Goal: Information Seeking & Learning: Compare options

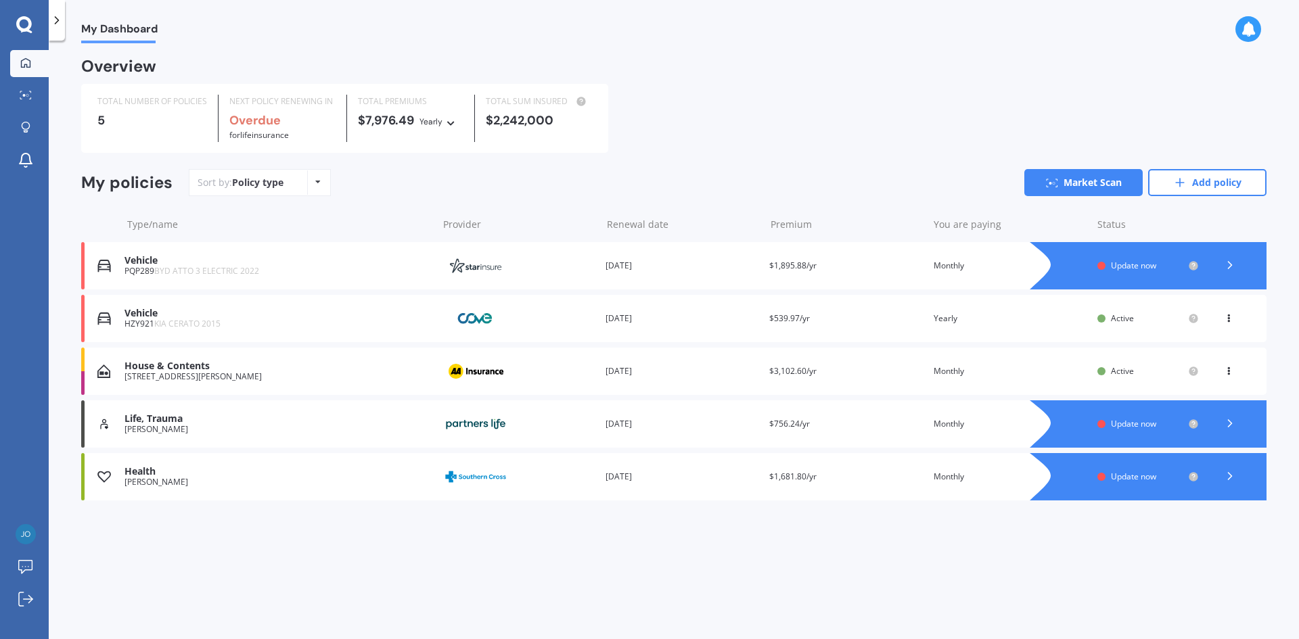
drag, startPoint x: 872, startPoint y: 92, endPoint x: 882, endPoint y: 76, distance: 18.8
click at [872, 92] on div "TOTAL NUMBER OF POLICIES 5 NEXT POLICY RENEWING IN Overdue for Life insurance T…" at bounding box center [673, 118] width 1185 height 69
click at [1095, 187] on link "Market Scan" at bounding box center [1083, 182] width 118 height 27
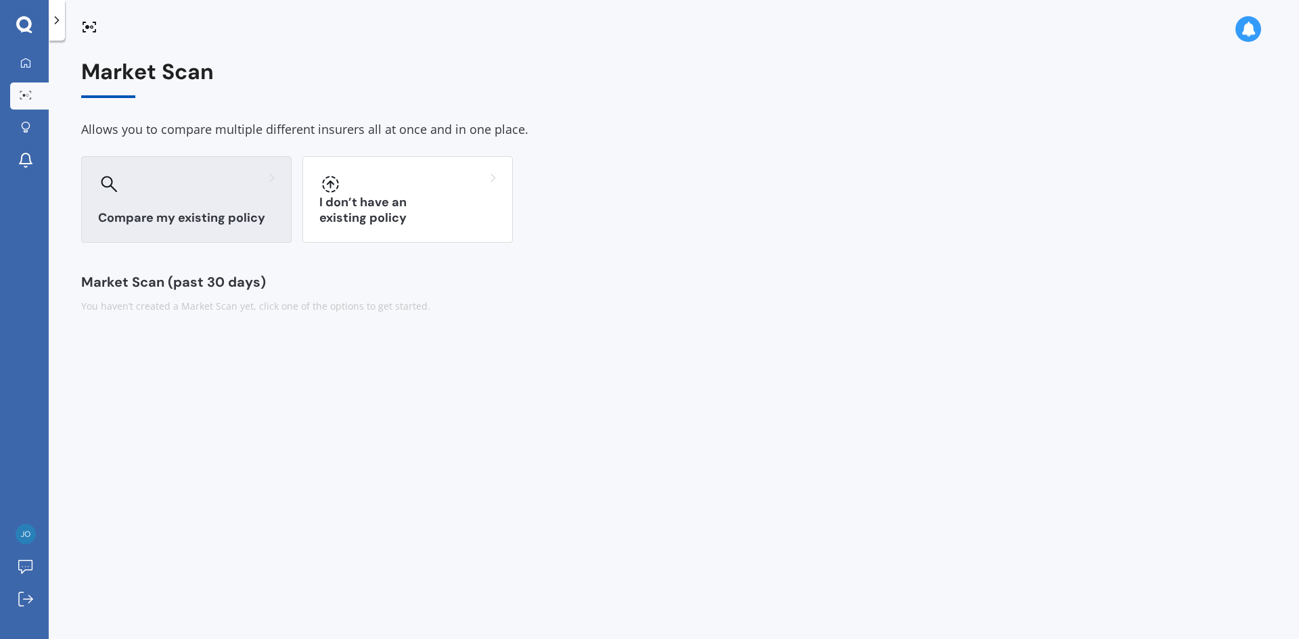
click at [193, 204] on div "Compare my existing policy" at bounding box center [186, 199] width 210 height 87
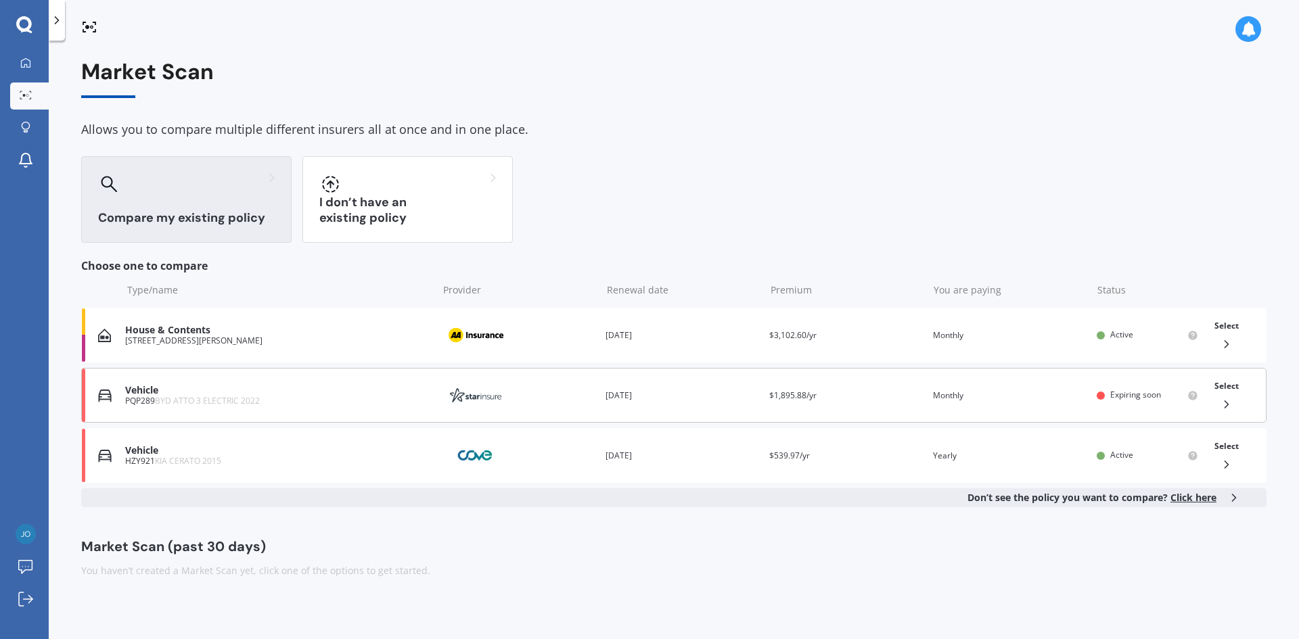
click at [1229, 385] on span "Select" at bounding box center [1226, 386] width 24 height 12
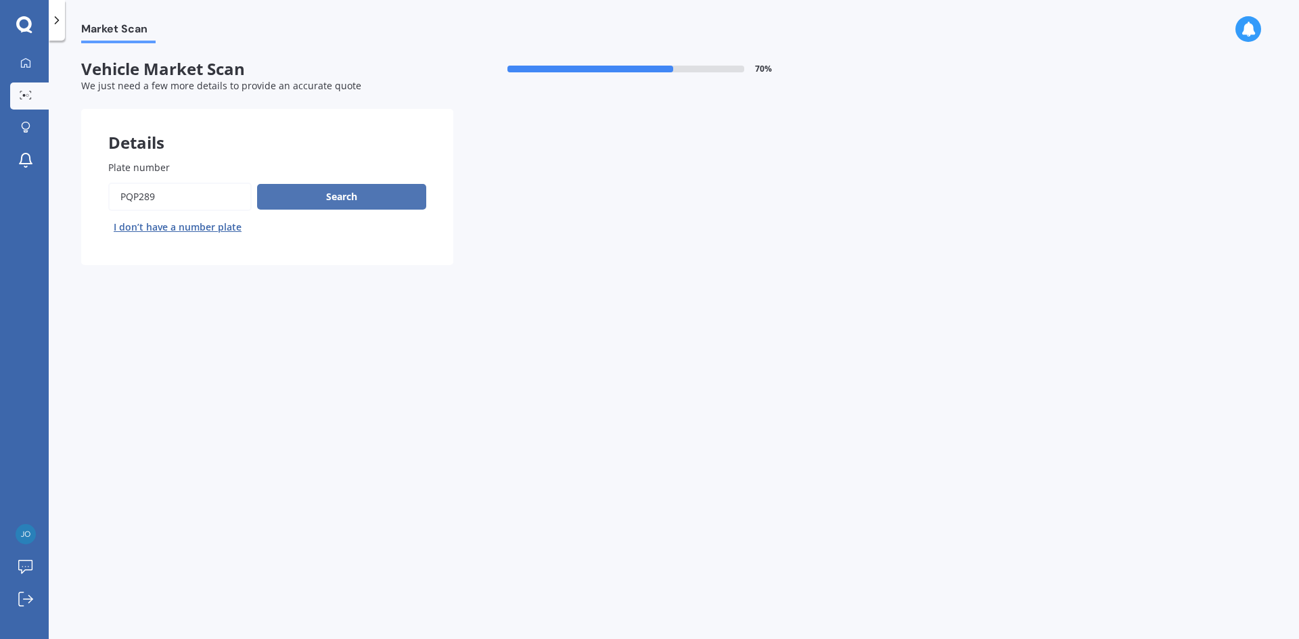
click at [336, 192] on button "Search" at bounding box center [341, 197] width 169 height 26
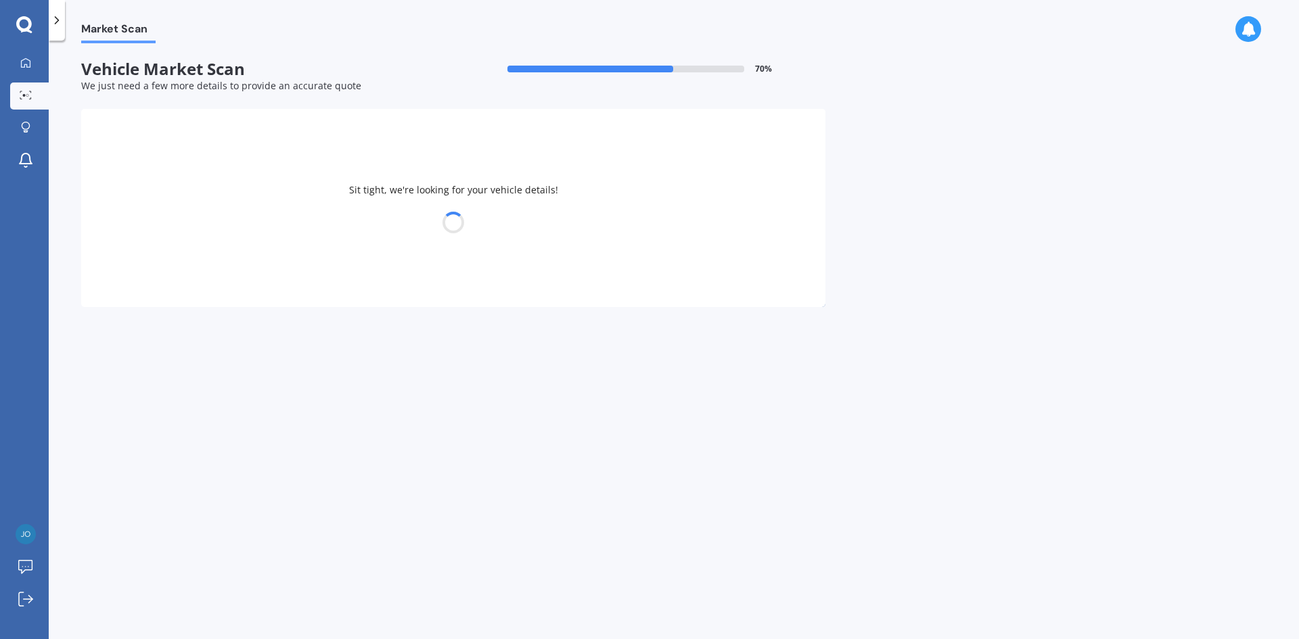
select select "BYD"
select select "12"
select select "07"
select select "1989"
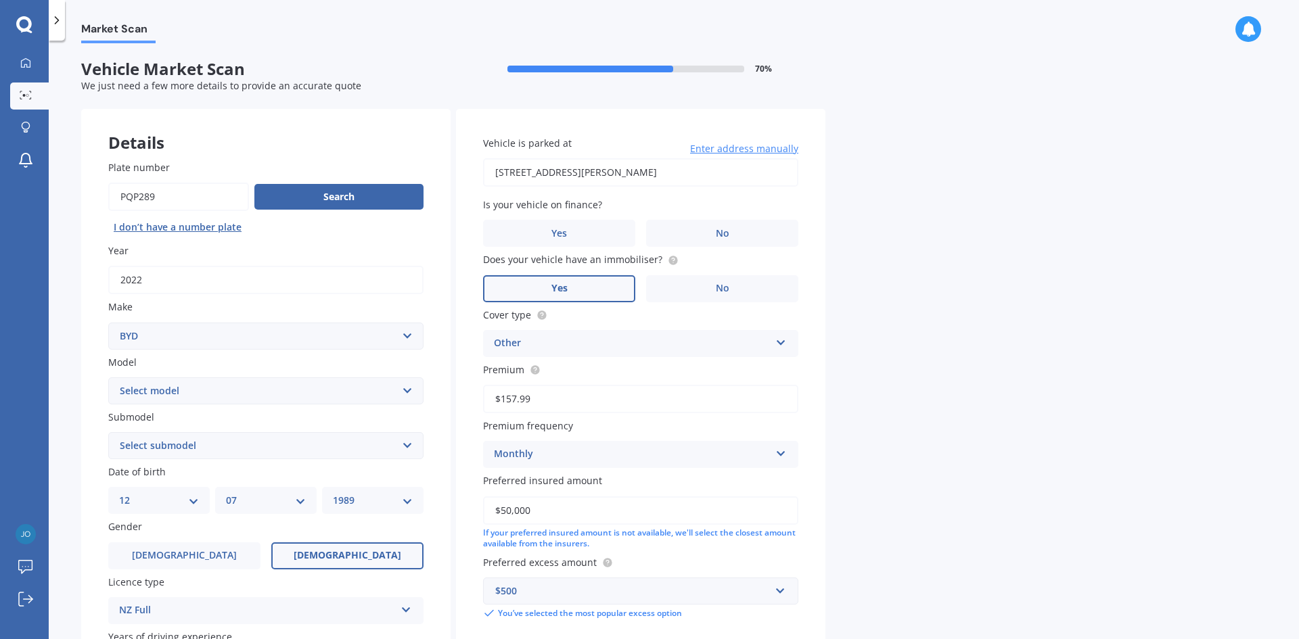
click at [342, 396] on select "Select model Atto 3 Electric Dolphin SEAL SEALION 6 SHARK 6" at bounding box center [265, 391] width 315 height 27
select select "ATTO 3 ELECTRIC"
click at [108, 378] on select "Select model Atto 3 Electric Dolphin SEAL SEALION 6 SHARK 6" at bounding box center [265, 391] width 315 height 27
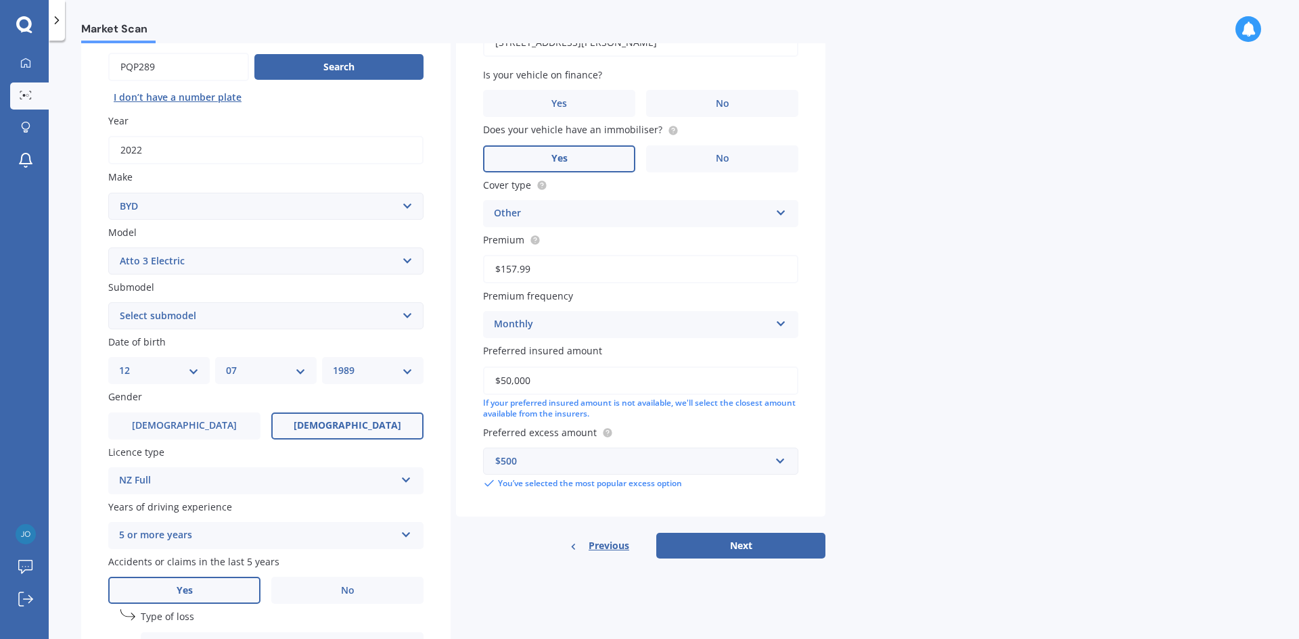
scroll to position [135, 0]
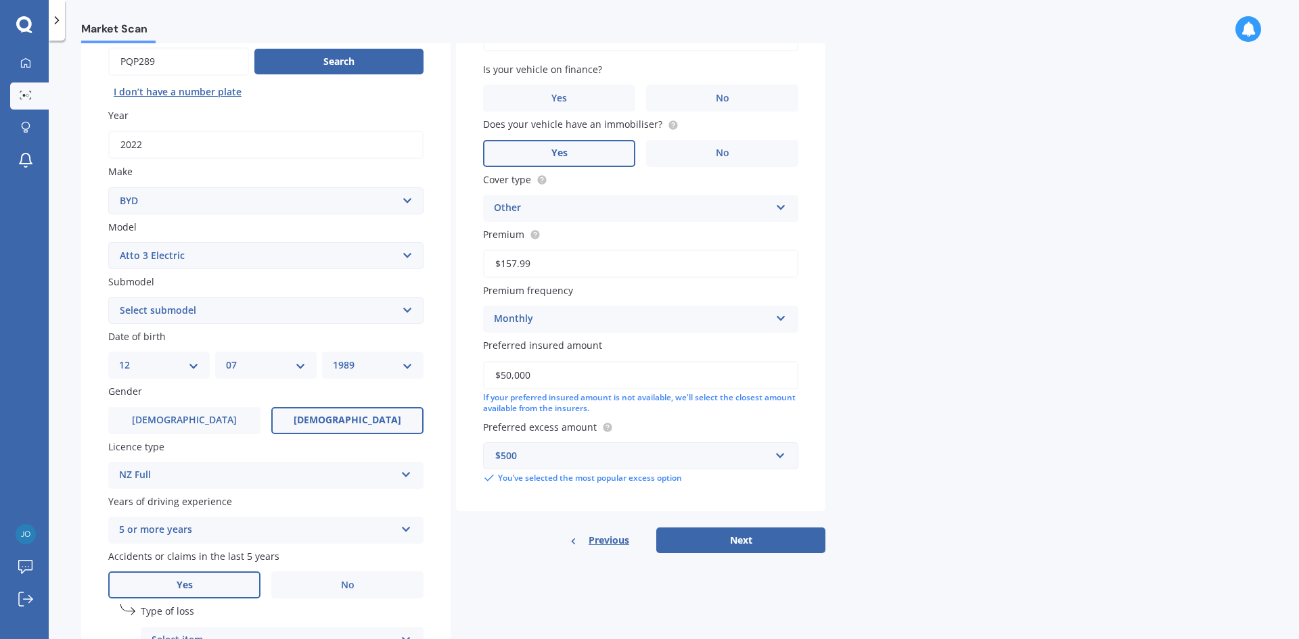
click at [259, 317] on select "Select submodel Extended Range 60KW" at bounding box center [265, 310] width 315 height 27
click at [957, 339] on div "Market Scan Vehicle Market Scan 70 % We just need a few more details to provide…" at bounding box center [674, 342] width 1250 height 599
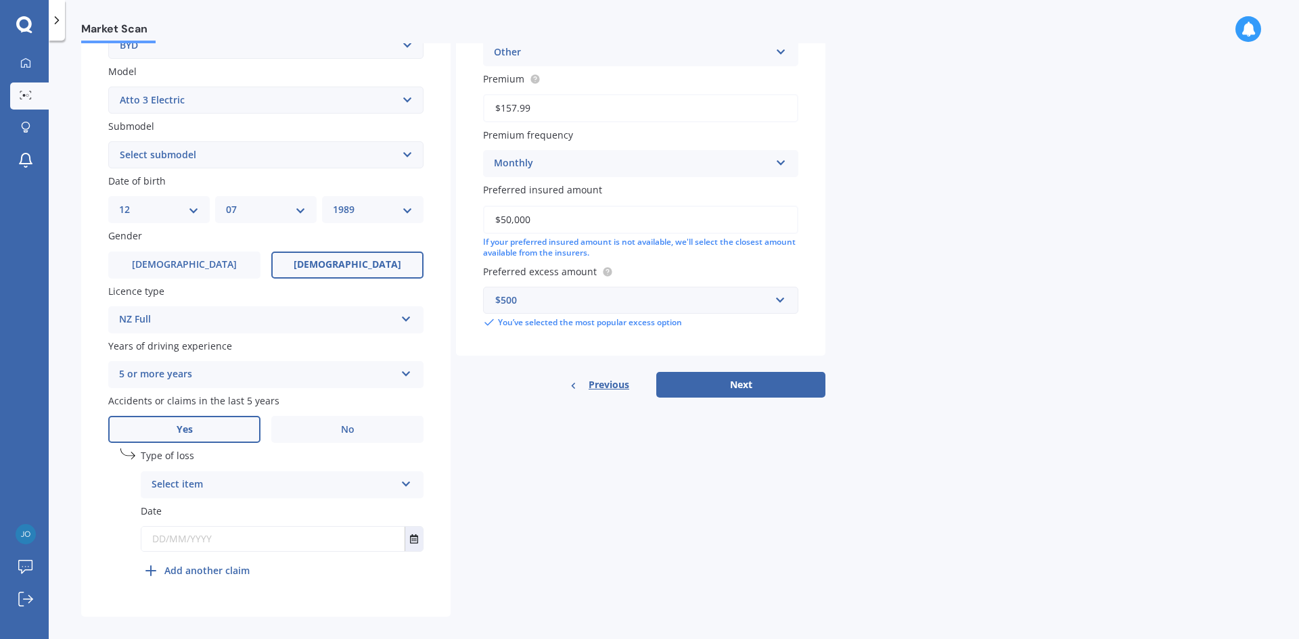
scroll to position [304, 0]
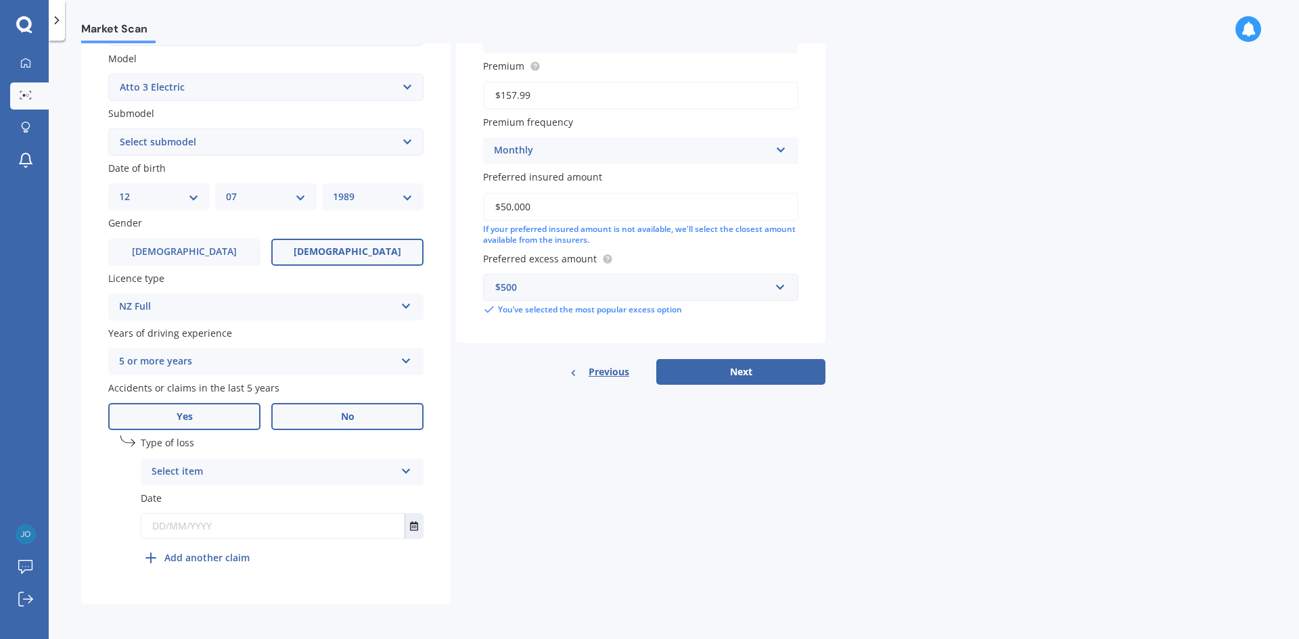
click at [356, 425] on label "No" at bounding box center [347, 416] width 152 height 27
click at [0, 0] on input "No" at bounding box center [0, 0] width 0 height 0
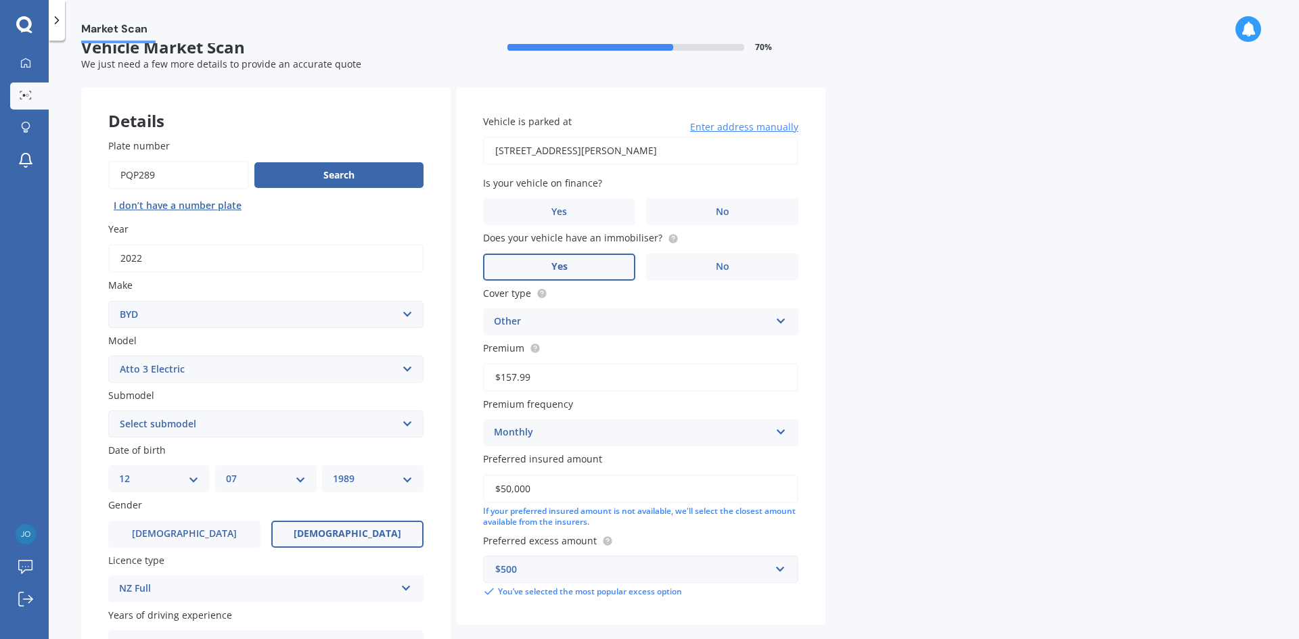
scroll to position [157, 0]
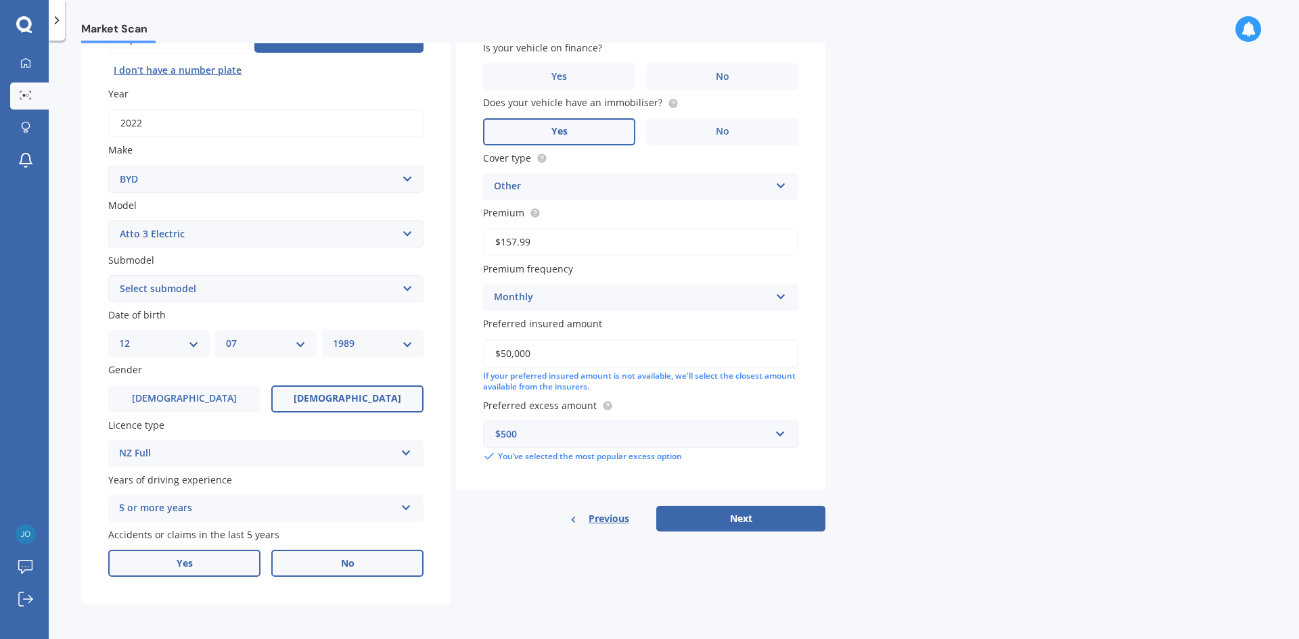
click at [193, 562] on label "Yes" at bounding box center [184, 563] width 152 height 27
click at [0, 0] on input "Yes" at bounding box center [0, 0] width 0 height 0
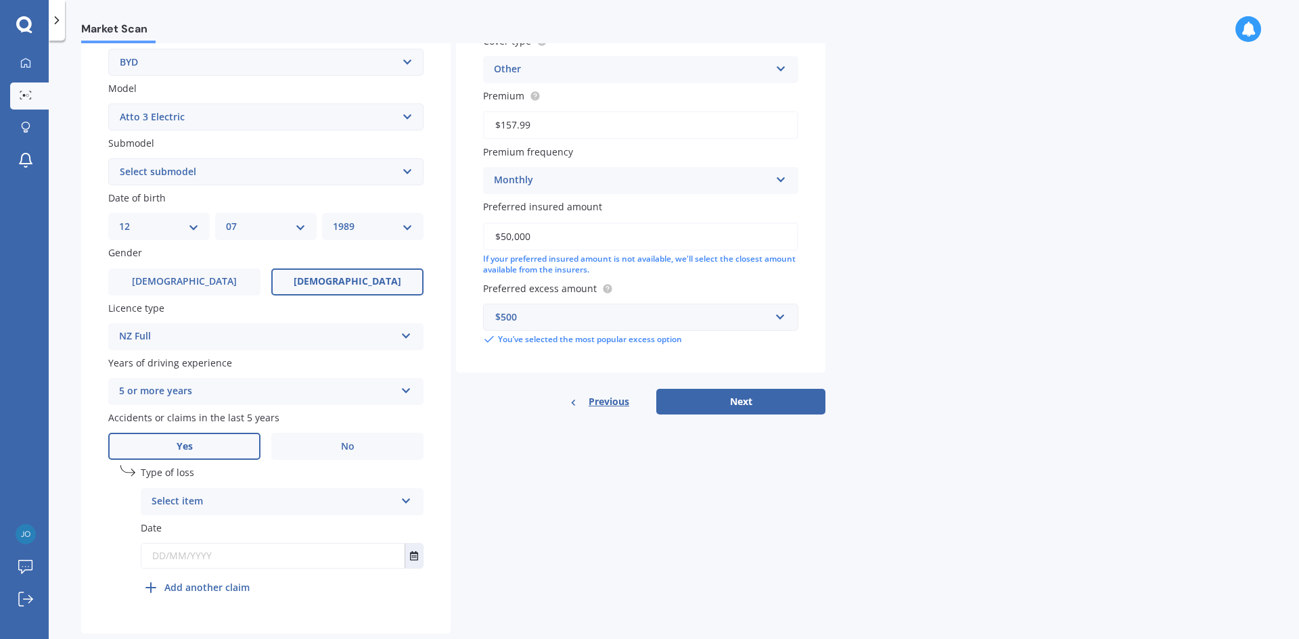
scroll to position [304, 0]
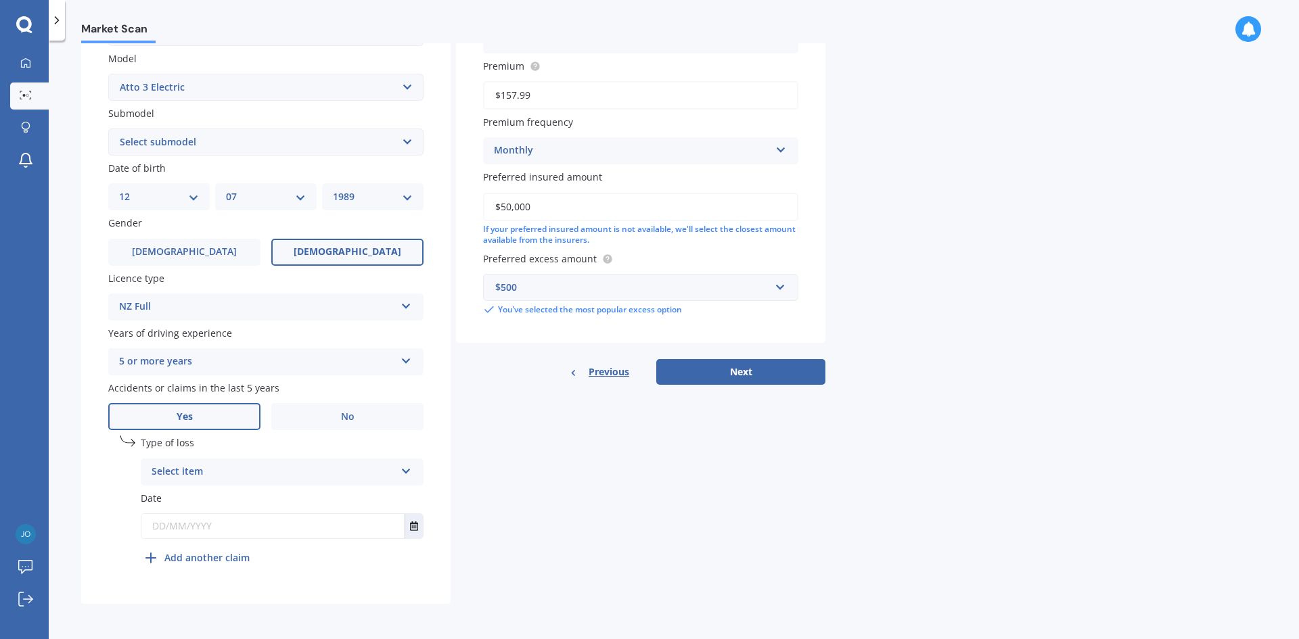
click at [295, 478] on div "Select item" at bounding box center [274, 472] width 244 height 16
click at [277, 498] on div "At fault accident" at bounding box center [281, 498] width 281 height 24
click at [281, 480] on div "At fault accident" at bounding box center [274, 472] width 244 height 16
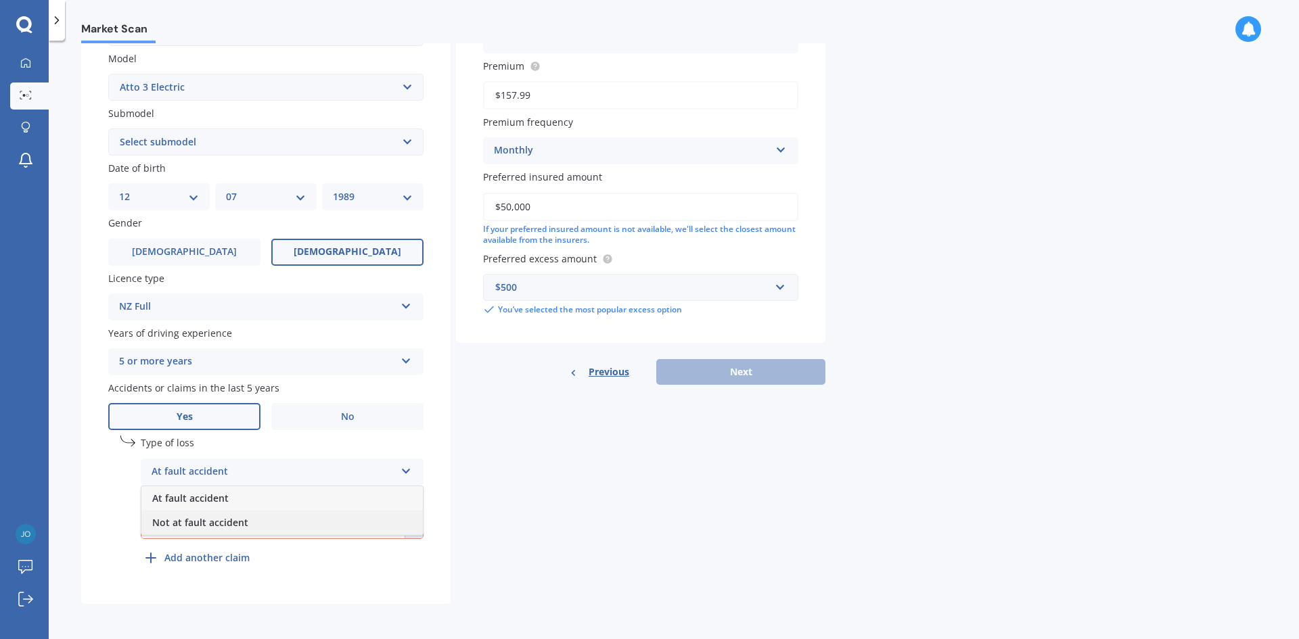
click at [258, 526] on div "Not at fault accident" at bounding box center [281, 523] width 281 height 24
drag, startPoint x: 398, startPoint y: 525, endPoint x: 411, endPoint y: 526, distance: 12.9
click at [405, 524] on div at bounding box center [281, 526] width 281 height 24
click at [413, 526] on icon "Select date" at bounding box center [414, 526] width 8 height 9
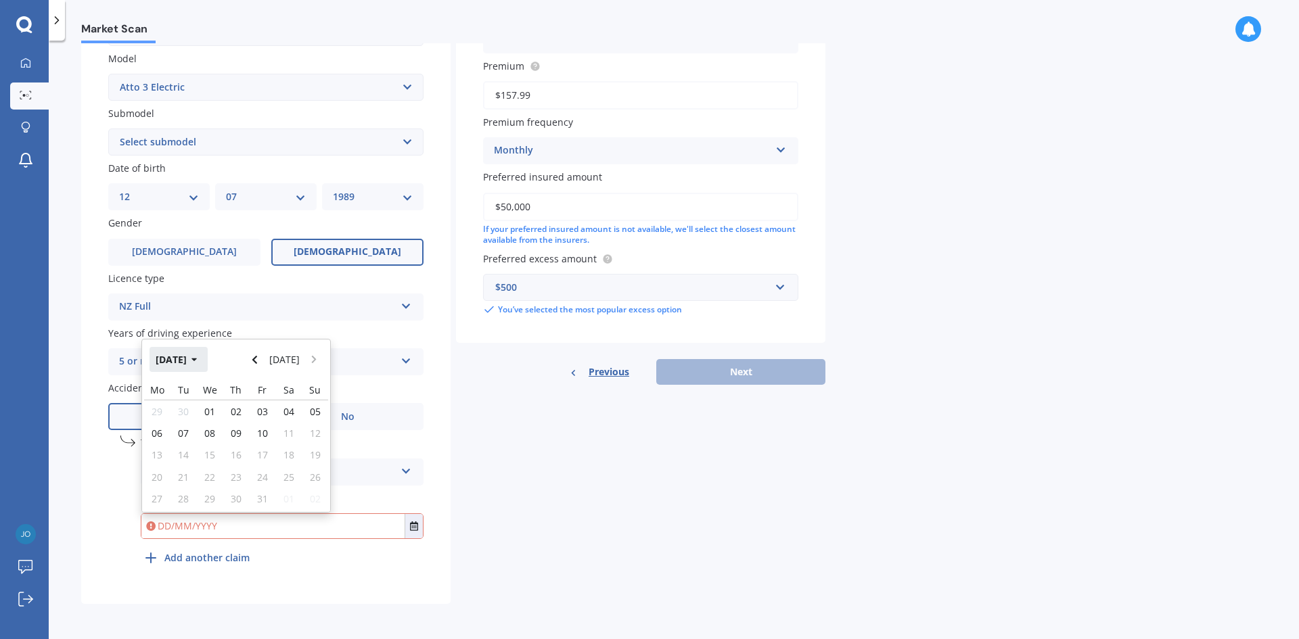
click at [204, 353] on button "[DATE]" at bounding box center [179, 359] width 58 height 24
click at [255, 360] on icon "Navigate back" at bounding box center [255, 359] width 6 height 9
click at [254, 360] on button "Navigate back" at bounding box center [255, 359] width 18 height 24
click at [168, 358] on button "2023" at bounding box center [174, 359] width 49 height 24
click at [299, 408] on span "2022" at bounding box center [305, 402] width 22 height 13
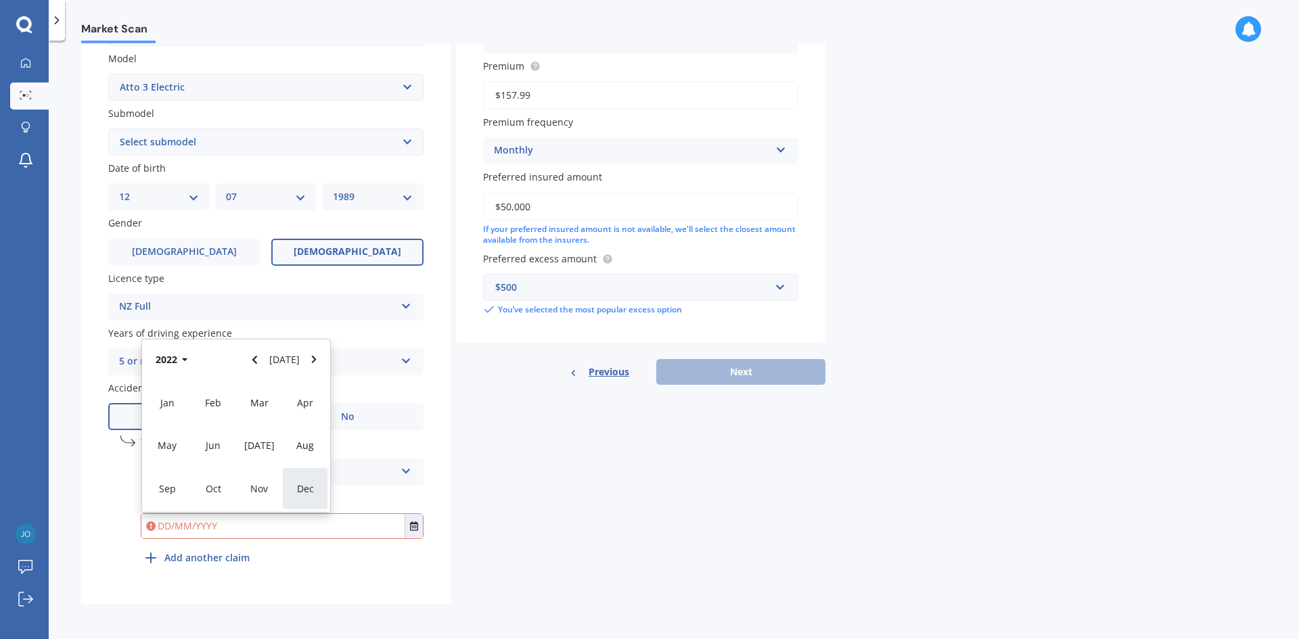
click at [299, 493] on span "Dec" at bounding box center [305, 488] width 17 height 13
click at [233, 476] on span "22" at bounding box center [236, 477] width 11 height 13
type input "[DATE]"
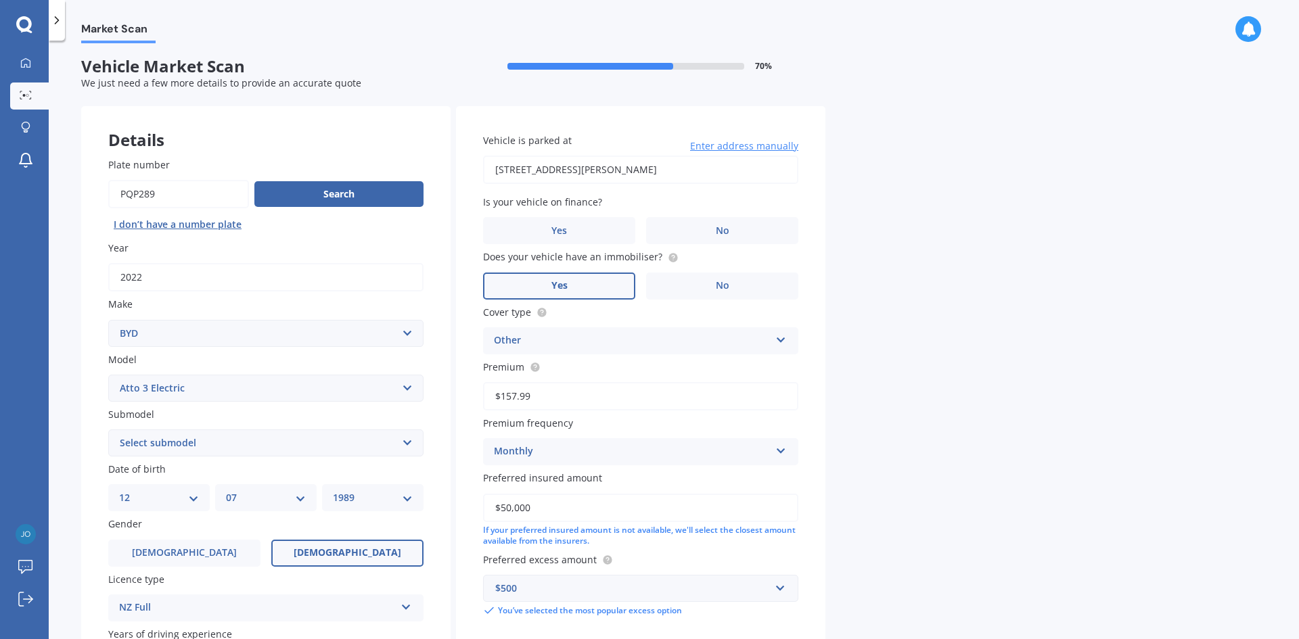
scroll to position [0, 0]
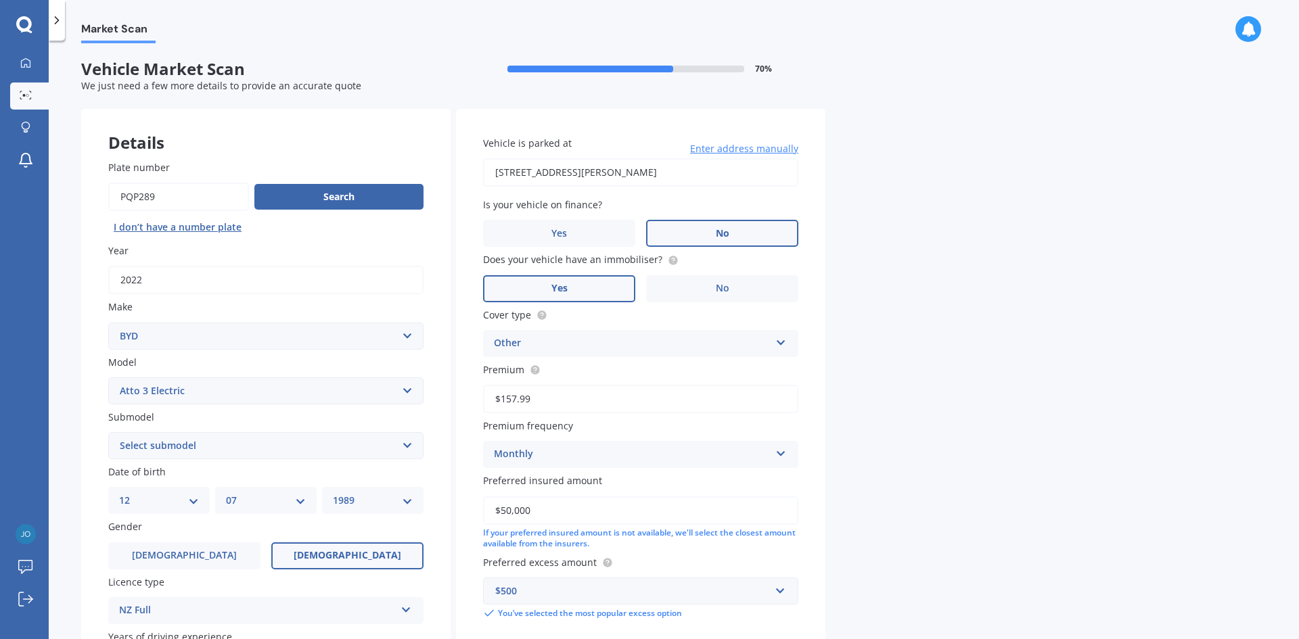
click at [728, 241] on label "No" at bounding box center [722, 233] width 152 height 27
click at [0, 0] on input "No" at bounding box center [0, 0] width 0 height 0
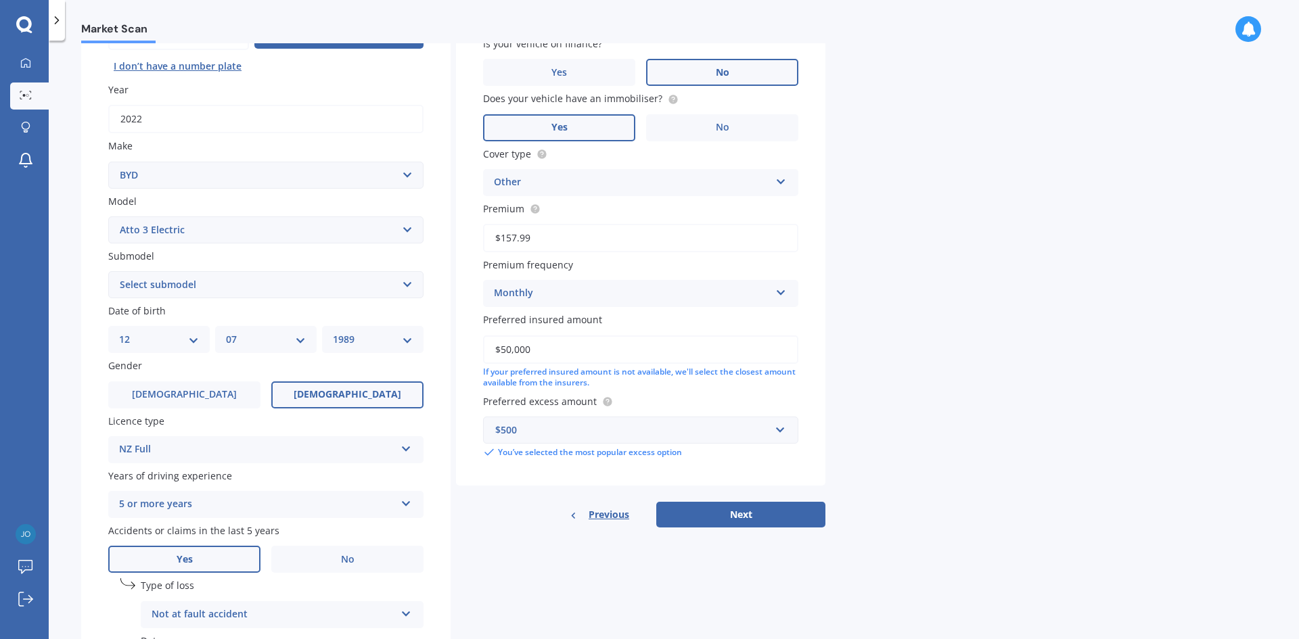
scroll to position [203, 0]
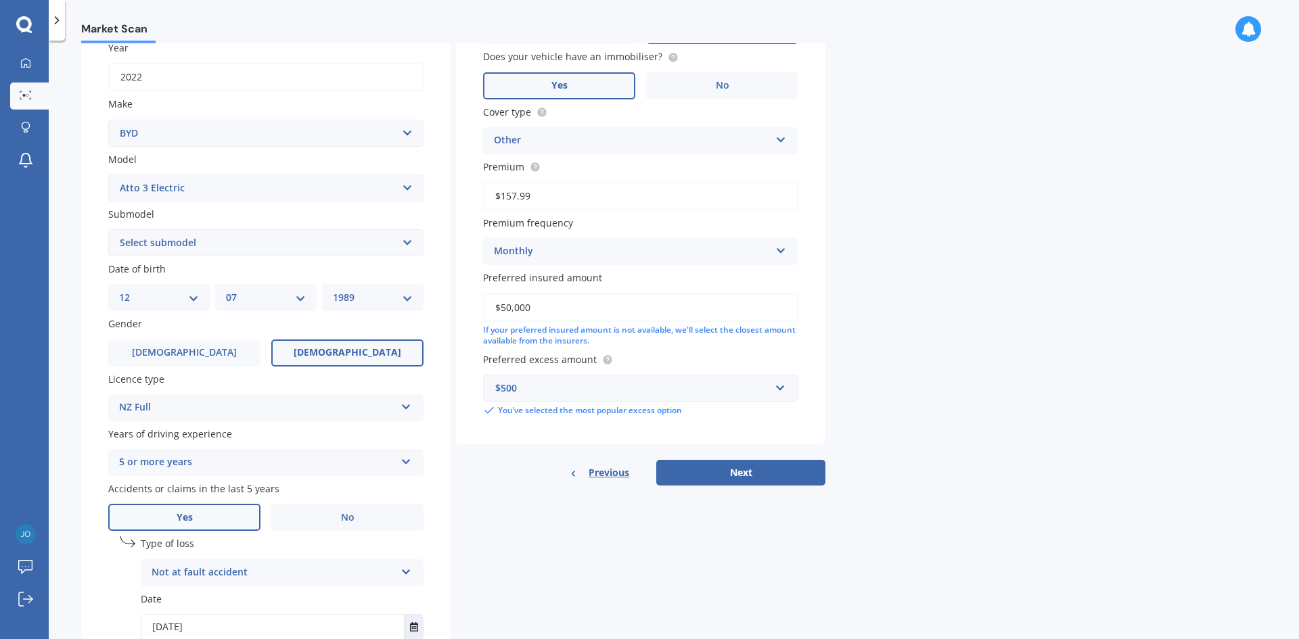
drag, startPoint x: 530, startPoint y: 313, endPoint x: 459, endPoint y: 309, distance: 71.8
click at [459, 309] on div "Vehicle is parked at [STREET_ADDRESS][PERSON_NAME] Enter address manually Is yo…" at bounding box center [640, 175] width 369 height 539
type input "$34,000"
click at [920, 440] on div "Market Scan Vehicle Market Scan 70 % We just need a few more details to provide…" at bounding box center [674, 342] width 1250 height 599
click at [528, 396] on input "text" at bounding box center [635, 388] width 303 height 26
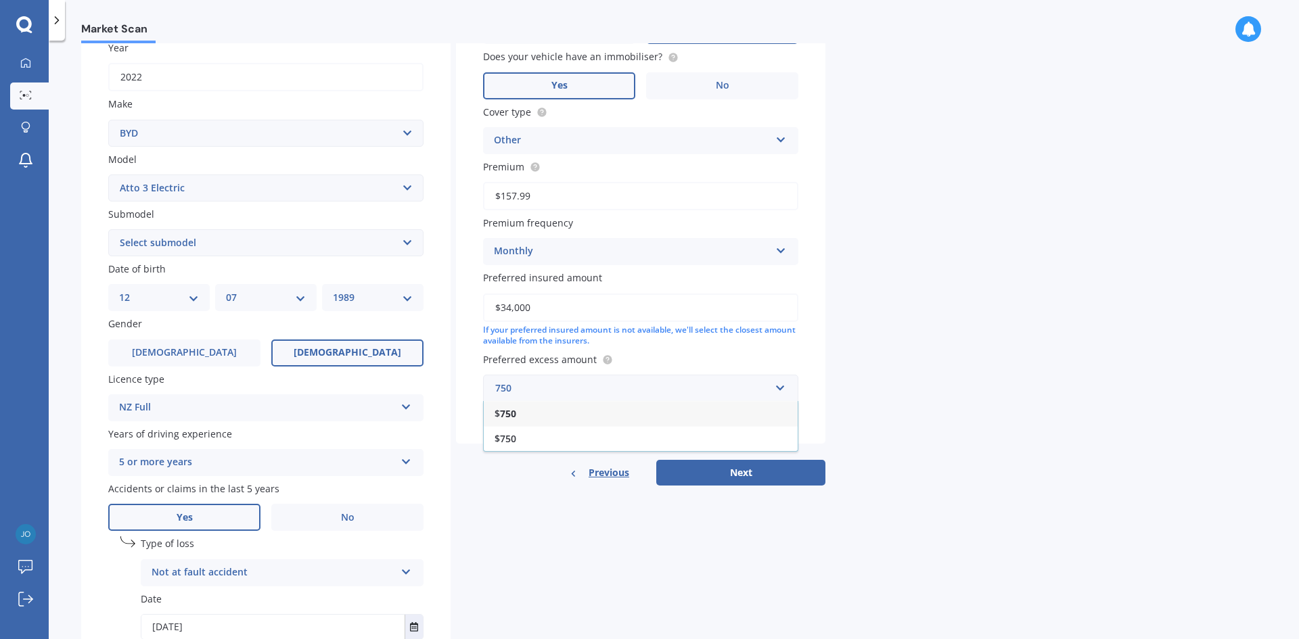
type input "750"
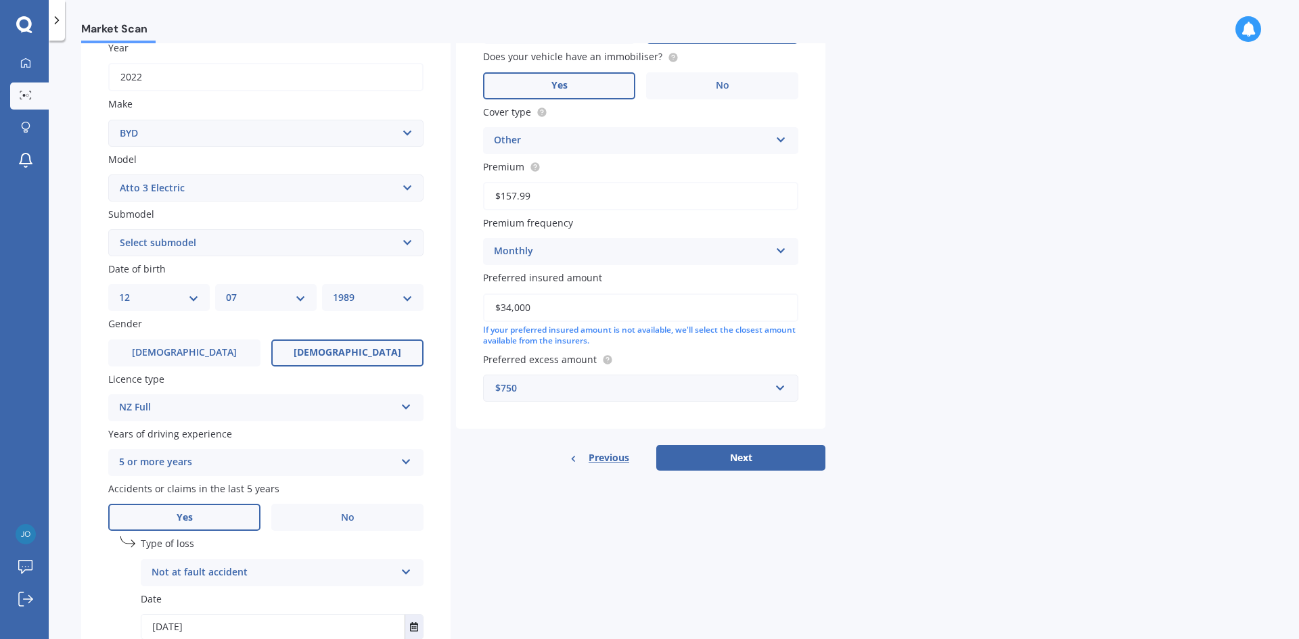
click at [1061, 400] on div "Market Scan Vehicle Market Scan 70 % We just need a few more details to provide…" at bounding box center [674, 342] width 1250 height 599
click at [736, 461] on button "Next" at bounding box center [740, 458] width 169 height 26
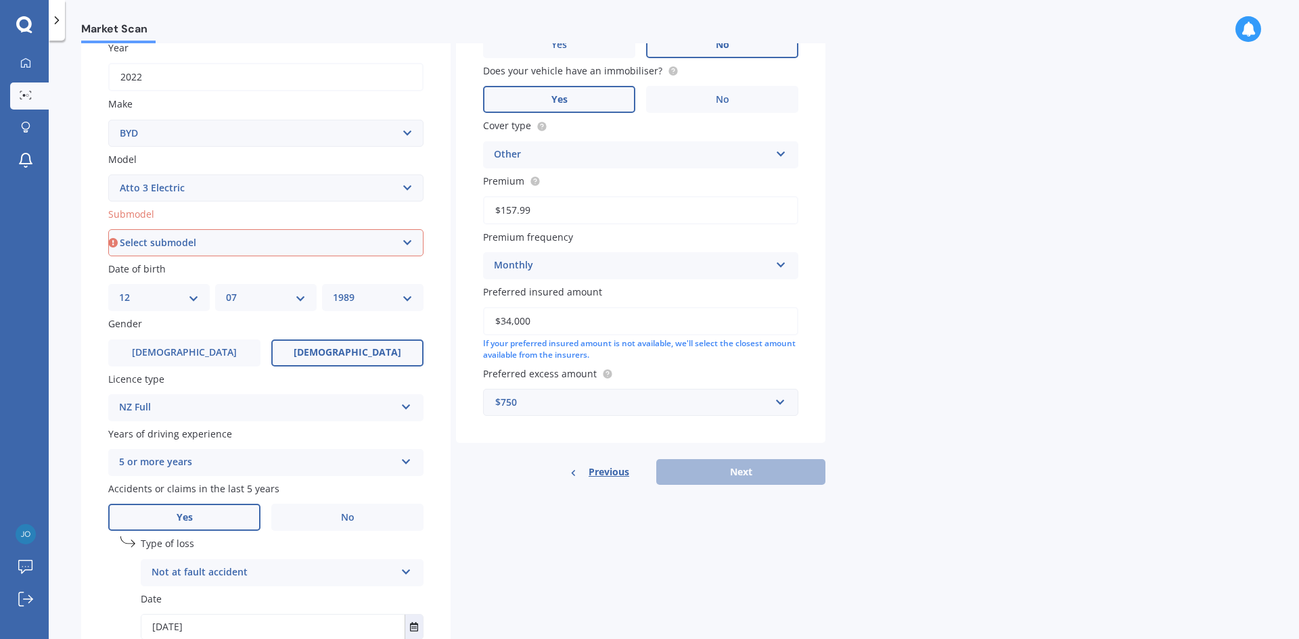
click at [247, 242] on select "Select submodel Extended Range 60KW" at bounding box center [265, 242] width 315 height 27
select select "EXTENDED RANGE 60KW"
click at [108, 229] on select "Select submodel Extended Range 60KW" at bounding box center [265, 242] width 315 height 27
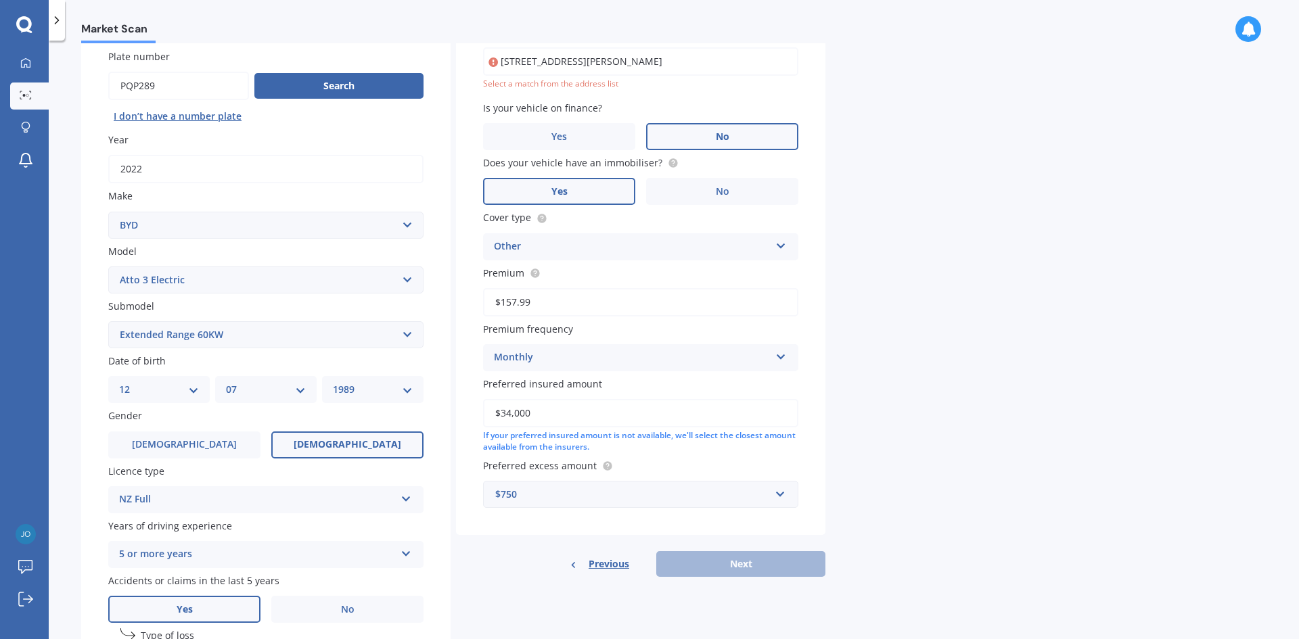
scroll to position [93, 0]
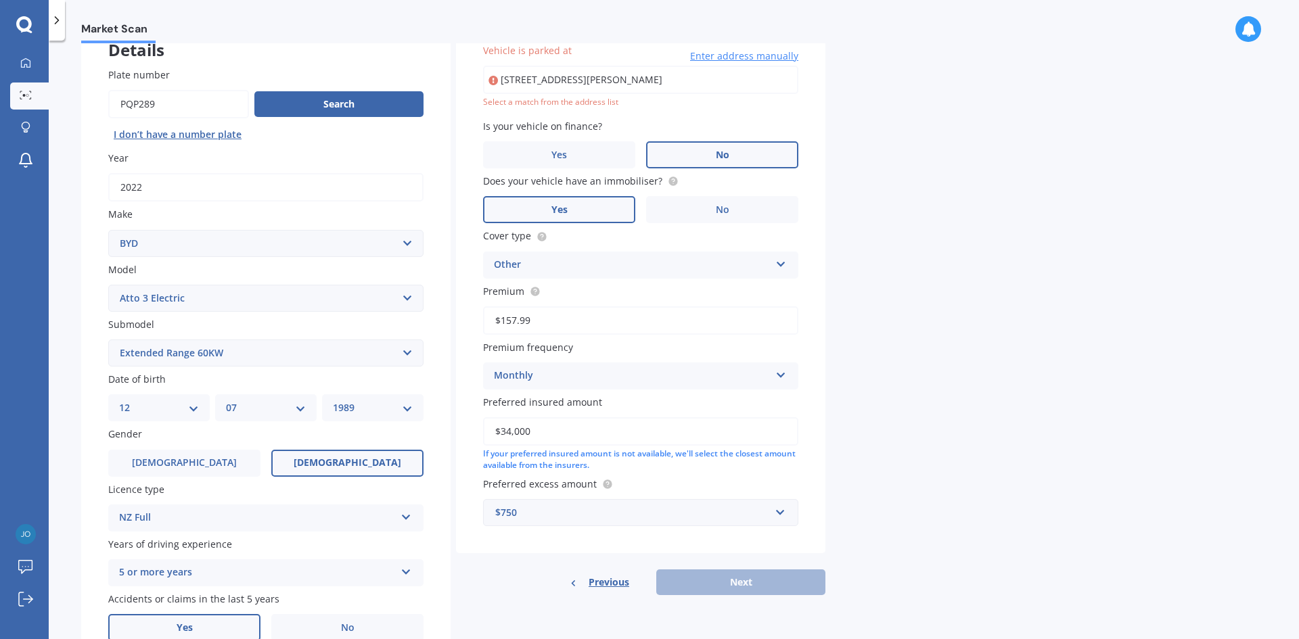
type input "[STREET_ADDRESS][PERSON_NAME]"
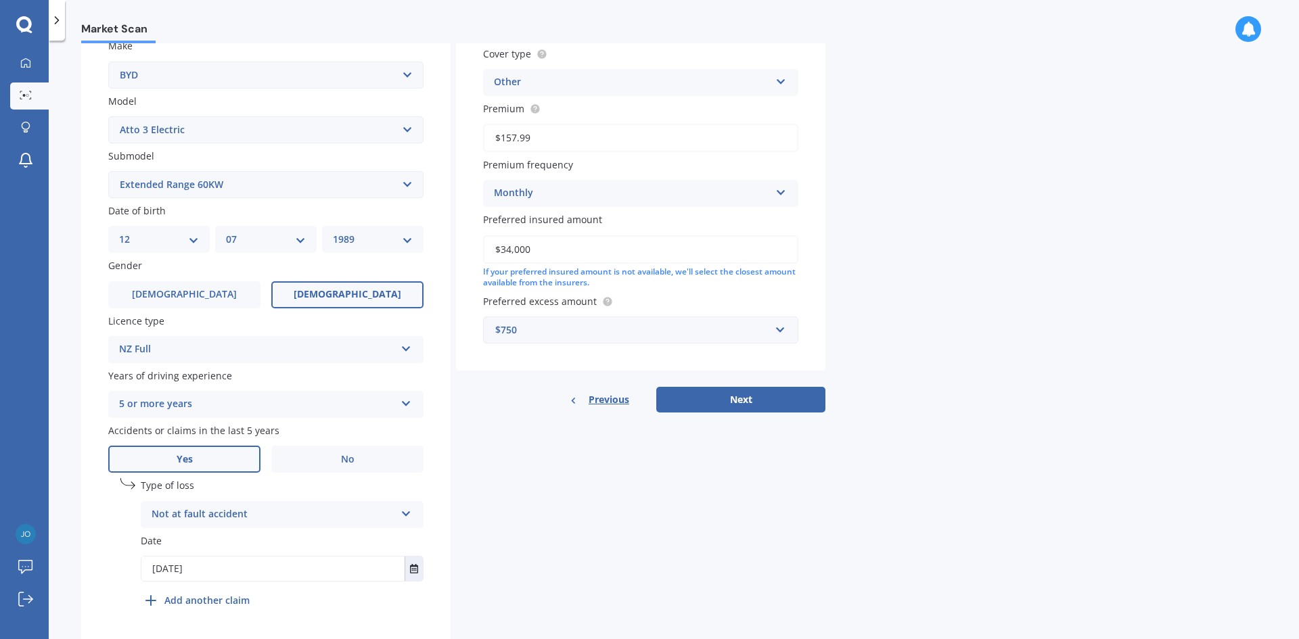
scroll to position [304, 0]
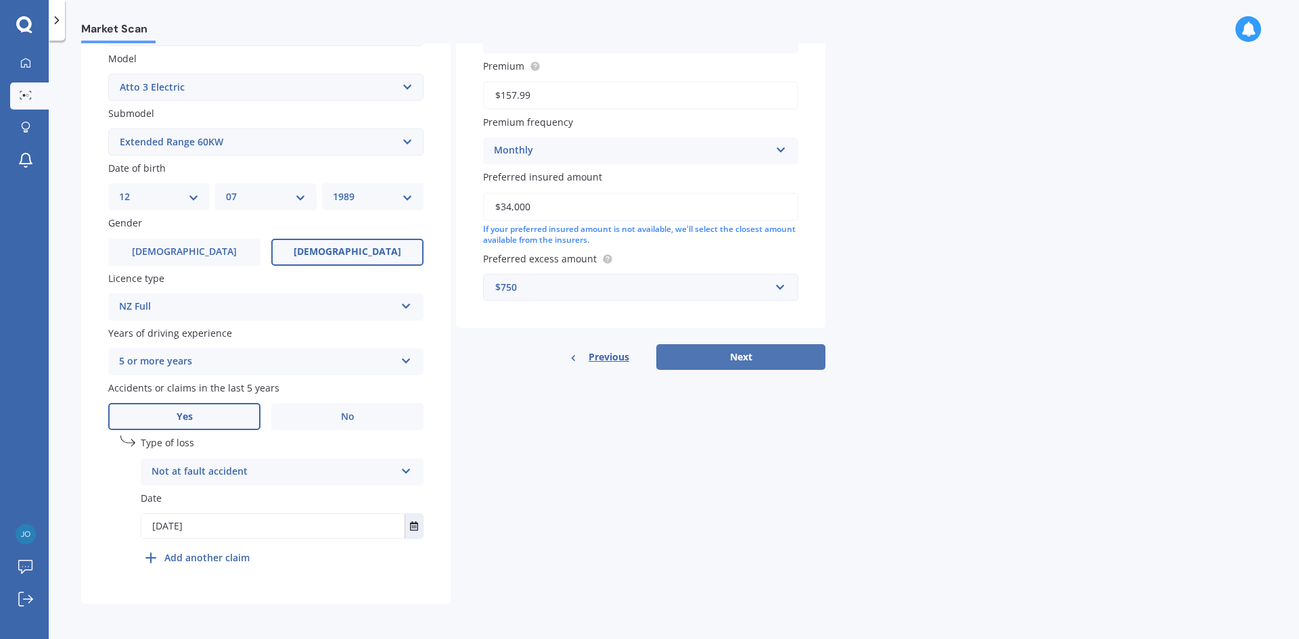
click at [744, 357] on button "Next" at bounding box center [740, 357] width 169 height 26
select select "12"
select select "07"
select select "1989"
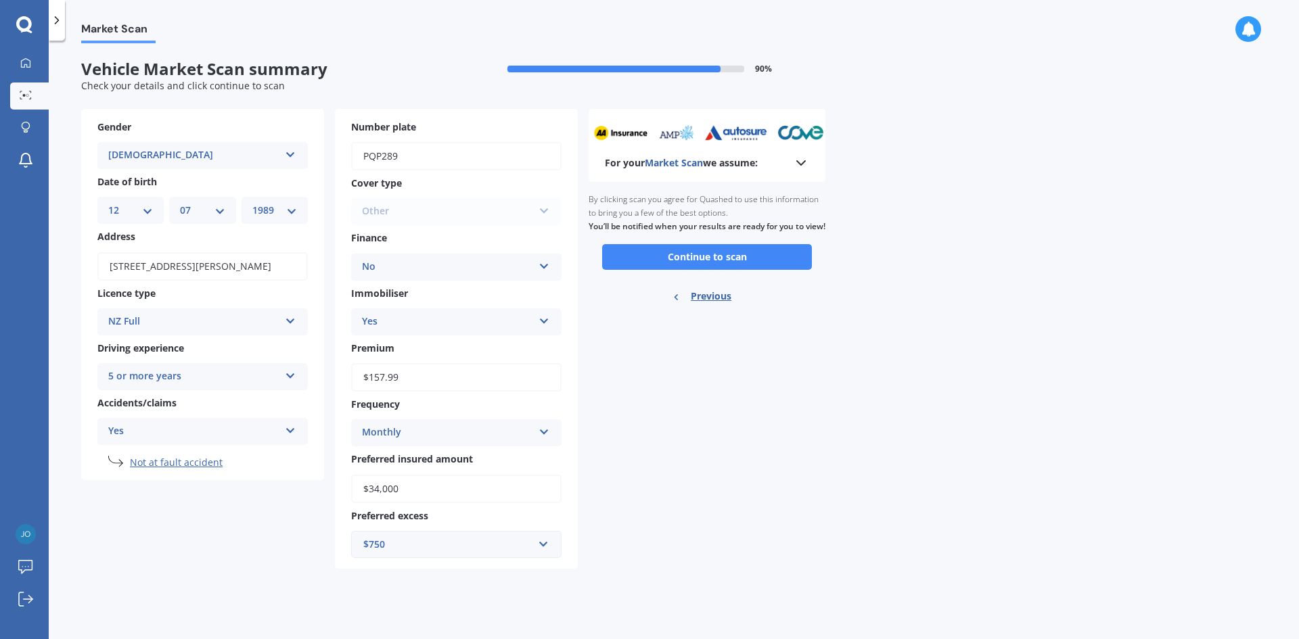
scroll to position [0, 0]
click at [649, 266] on button "Continue to scan" at bounding box center [707, 257] width 210 height 26
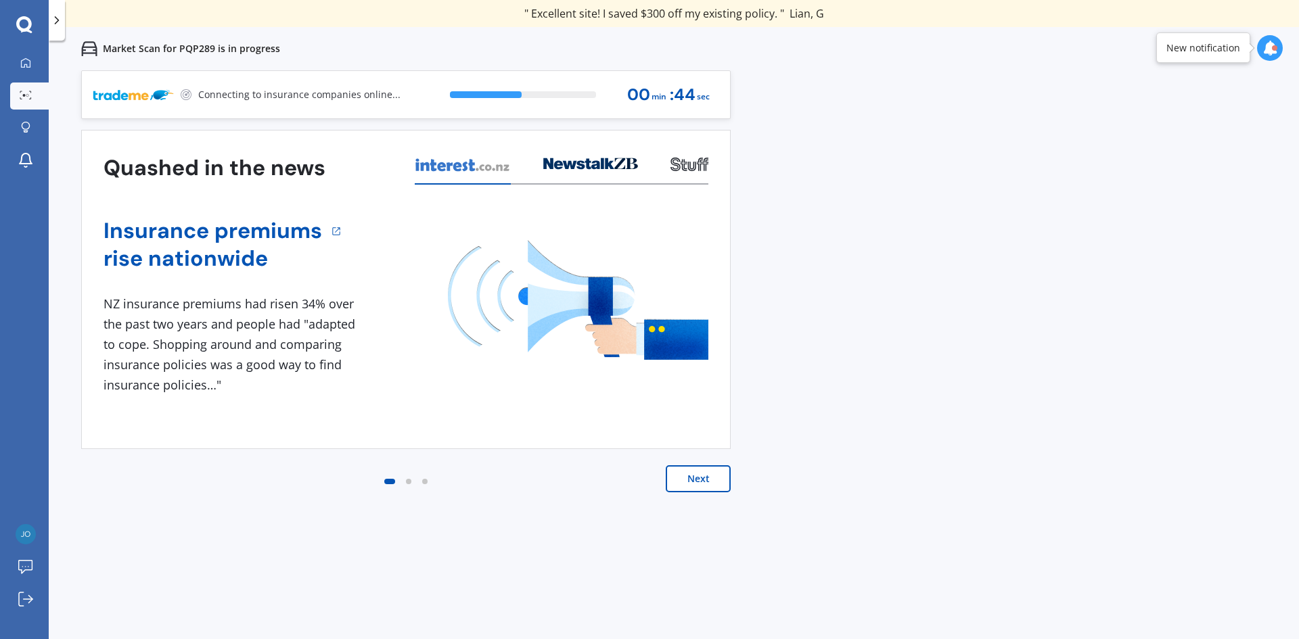
click at [1073, 298] on div "Previous 80,000+ [DEMOGRAPHIC_DATA] consumers have signed up to shop and save t…" at bounding box center [674, 389] width 1250 height 639
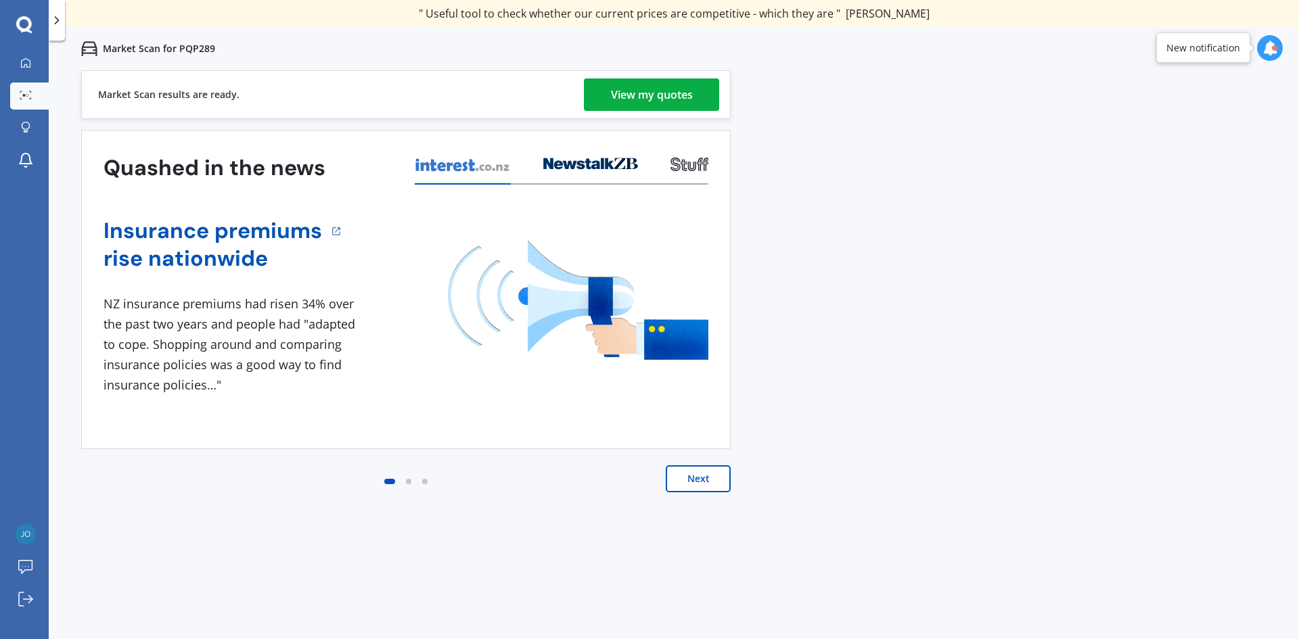
click at [695, 482] on button "Next" at bounding box center [698, 478] width 65 height 27
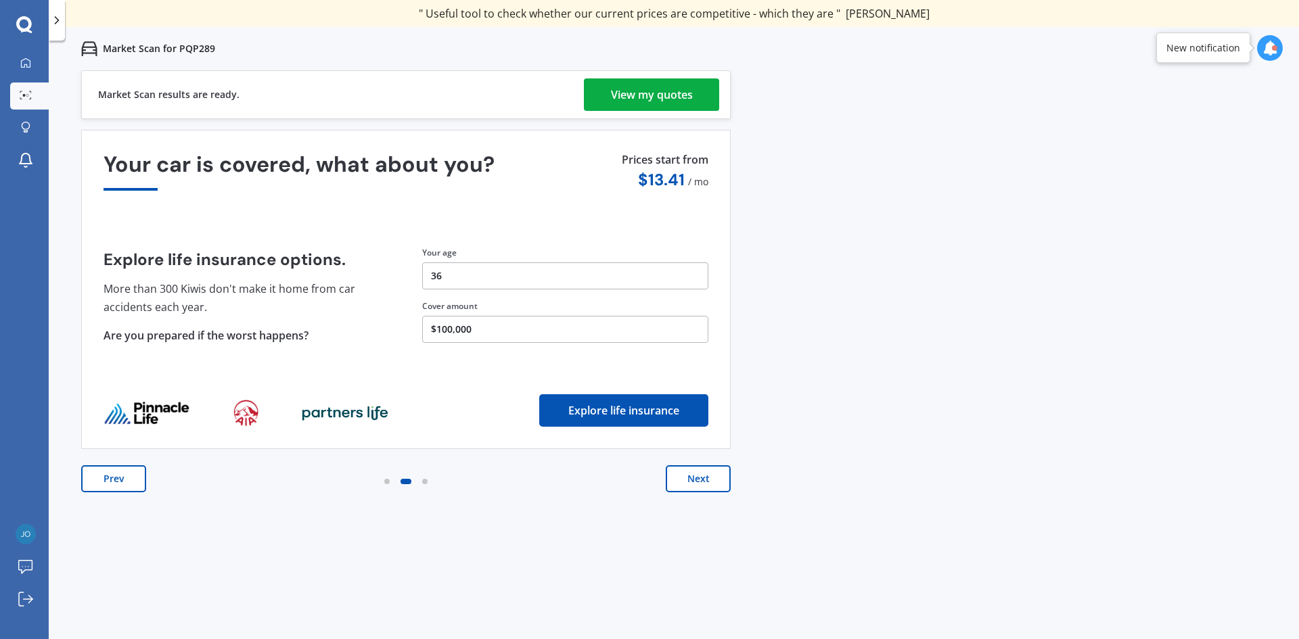
click at [664, 93] on div "View my quotes" at bounding box center [652, 94] width 82 height 32
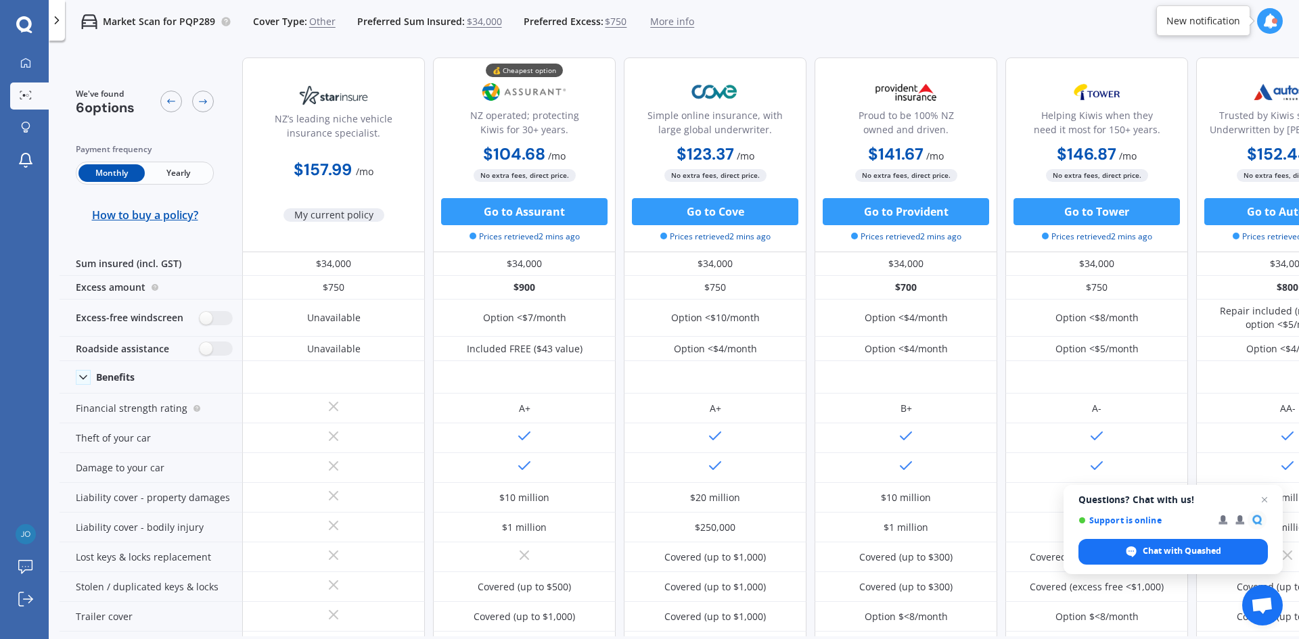
click at [186, 176] on span "Yearly" at bounding box center [178, 173] width 66 height 18
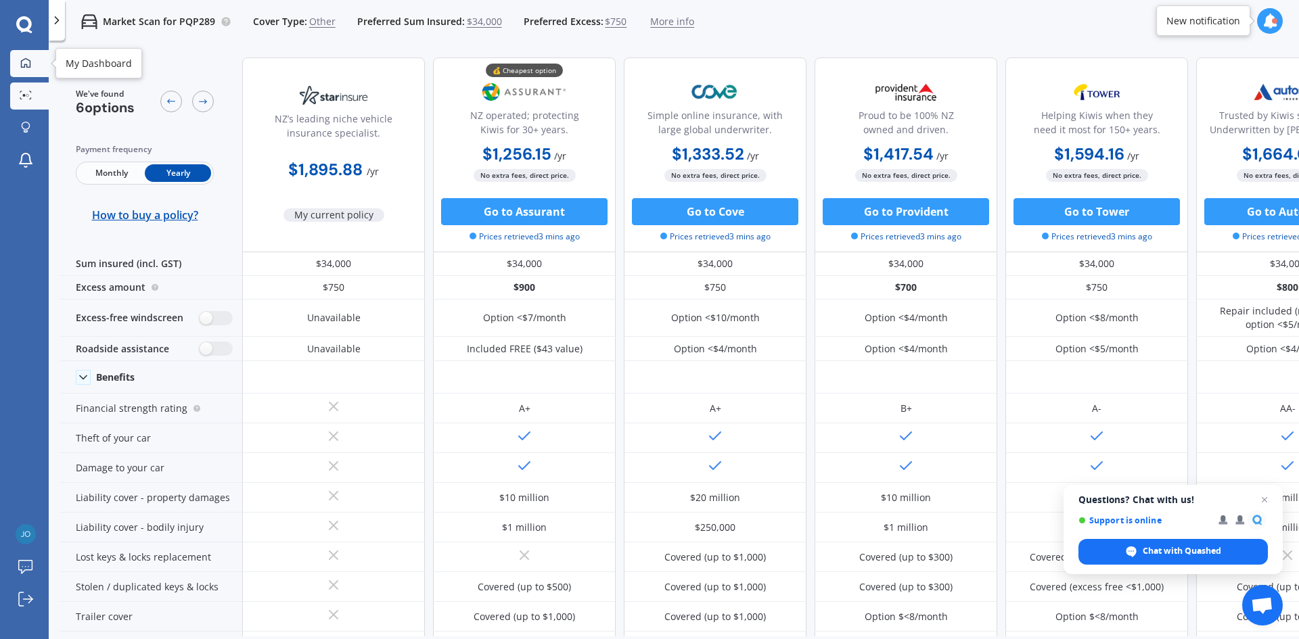
click at [22, 70] on link "My Dashboard" at bounding box center [29, 63] width 39 height 27
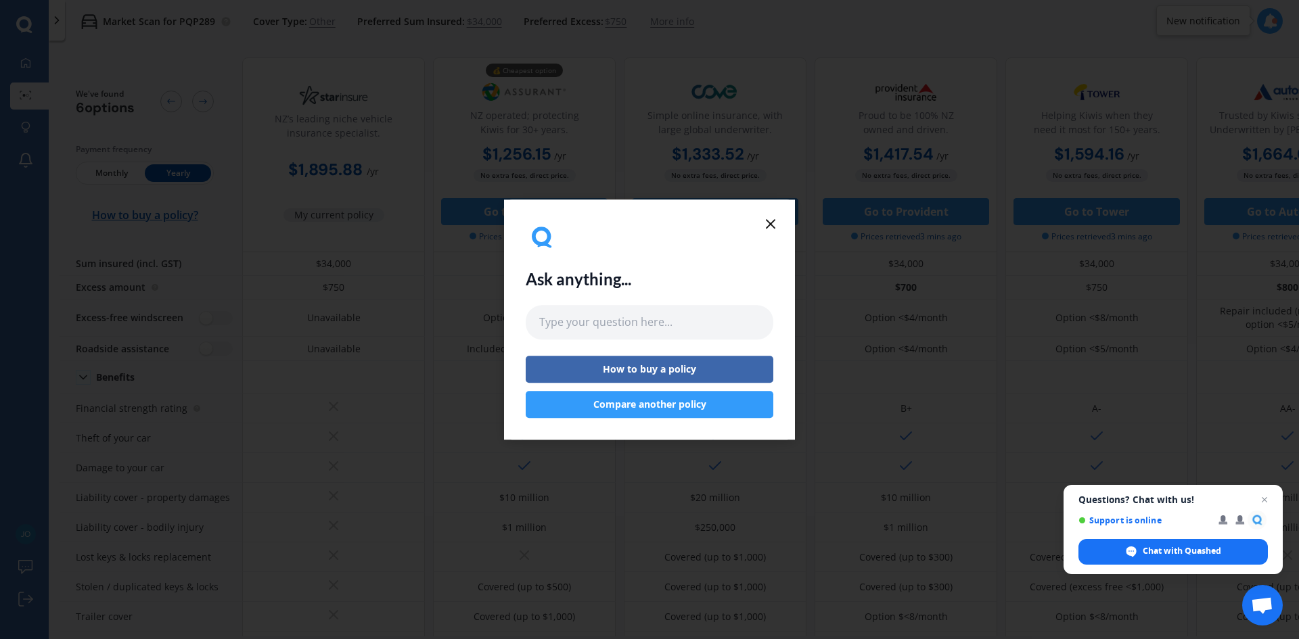
click at [772, 225] on line at bounding box center [771, 224] width 8 height 8
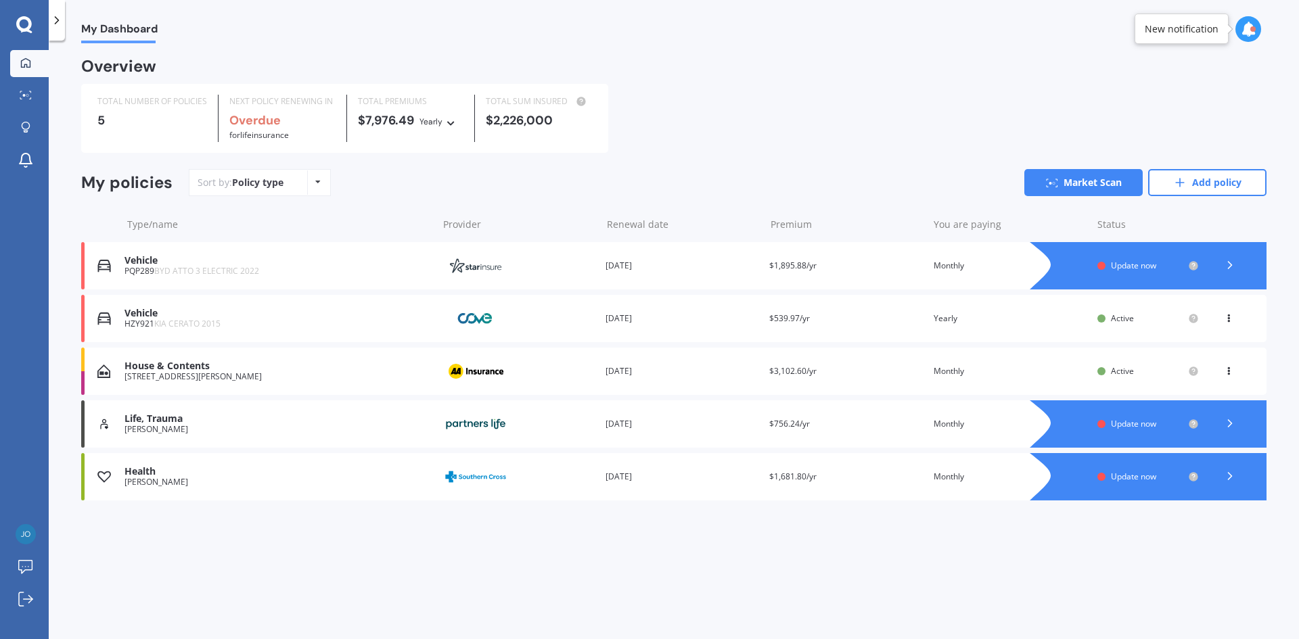
click at [783, 320] on span "$539.97/yr" at bounding box center [789, 319] width 41 height 12
